Goal: Check status

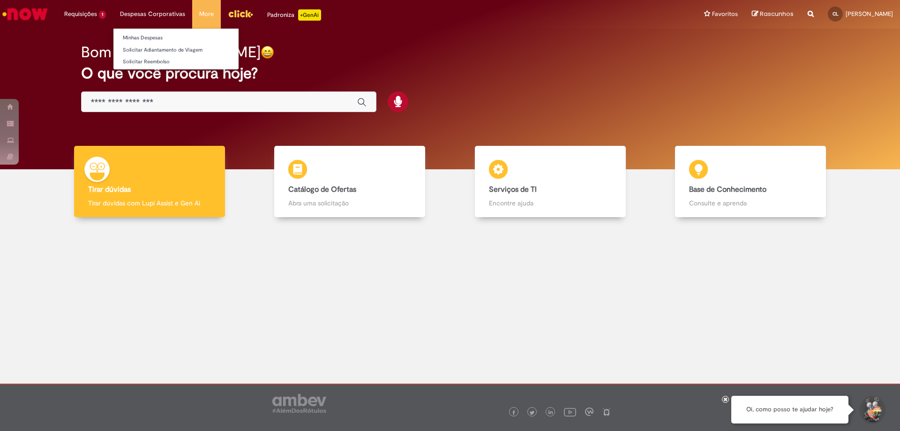
click at [113, 15] on li "Despesas Corporativas Minhas Despesas Solicitar Adiantamento de Viagem Solicita…" at bounding box center [85, 14] width 56 height 28
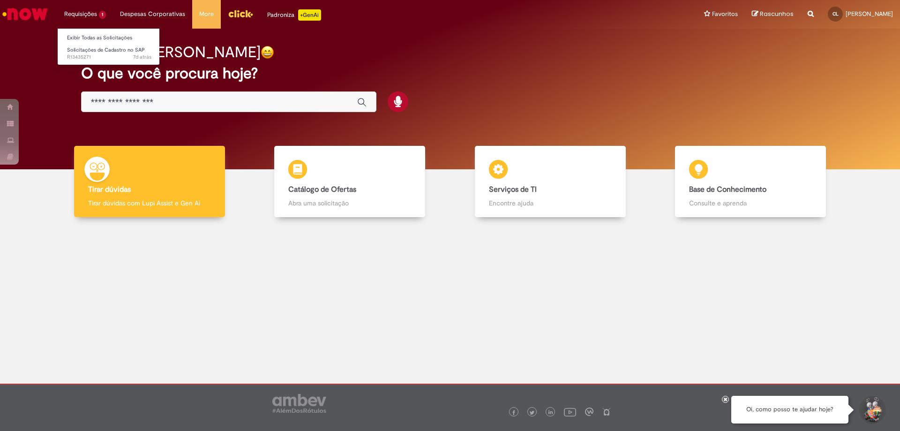
click at [77, 14] on li "Requisições 1 Exibir Todas as Solicitações Solicitações de Cadastro no SAP 7d a…" at bounding box center [85, 14] width 56 height 28
click at [78, 56] on span "7d atrás 7 dias atrás R13435271" at bounding box center [109, 57] width 84 height 8
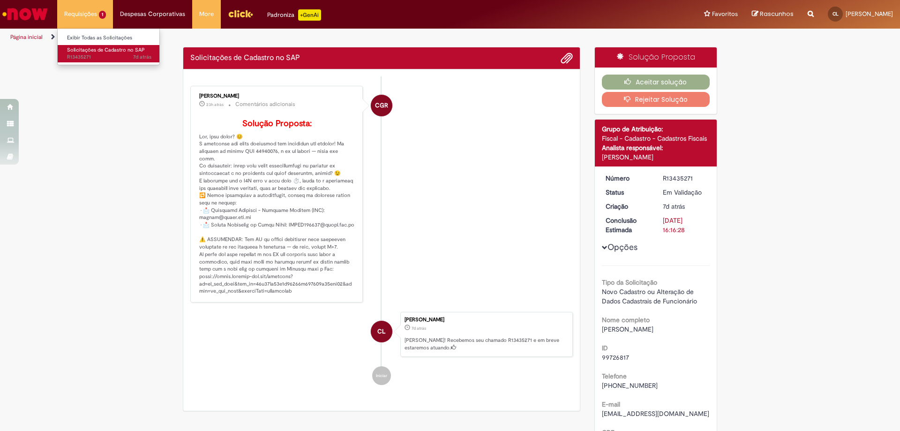
click at [78, 56] on span "7d atrás 7 dias atrás R13435271" at bounding box center [109, 57] width 84 height 8
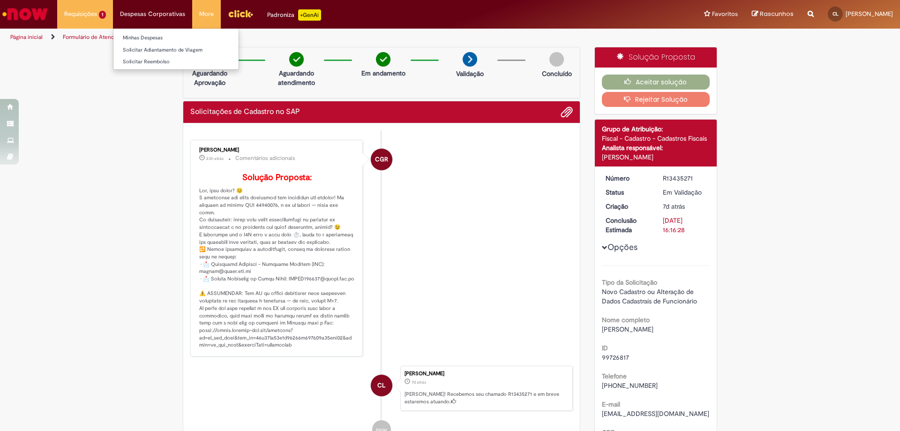
click at [113, 11] on li "Despesas Corporativas Minhas Despesas Solicitar Adiantamento de Viagem Solicita…" at bounding box center [85, 14] width 56 height 28
click at [148, 38] on link "Minhas Despesas" at bounding box center [175, 38] width 125 height 10
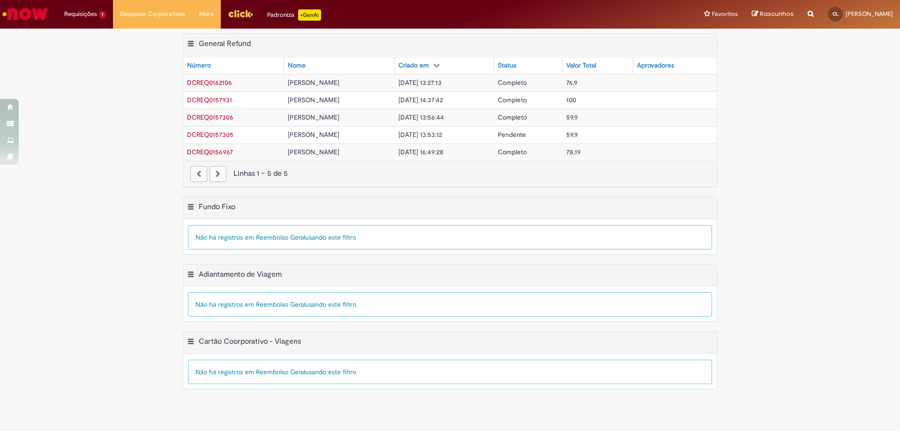
click at [199, 83] on span "DCREQ0162106" at bounding box center [209, 82] width 45 height 8
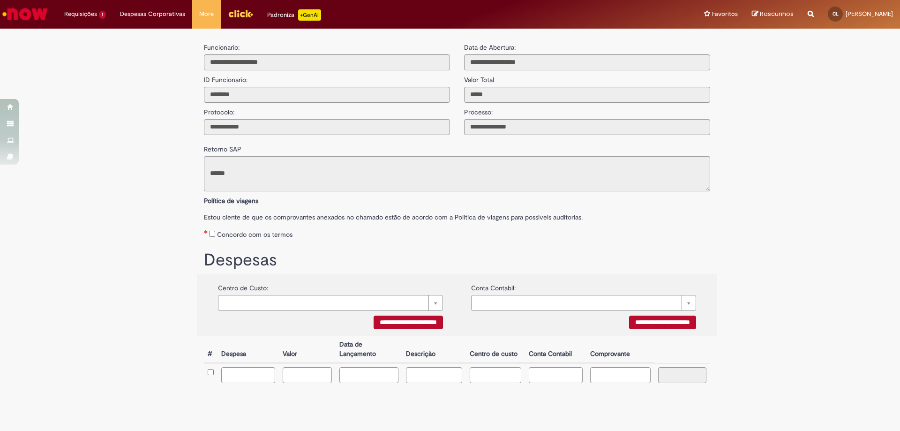
type input "**********"
